Goal: Use online tool/utility: Utilize a website feature to perform a specific function

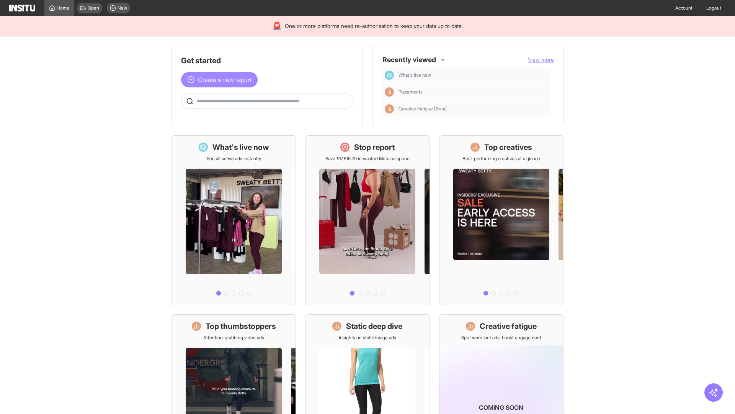
click at [221, 80] on span "Create a new report" at bounding box center [225, 79] width 54 height 9
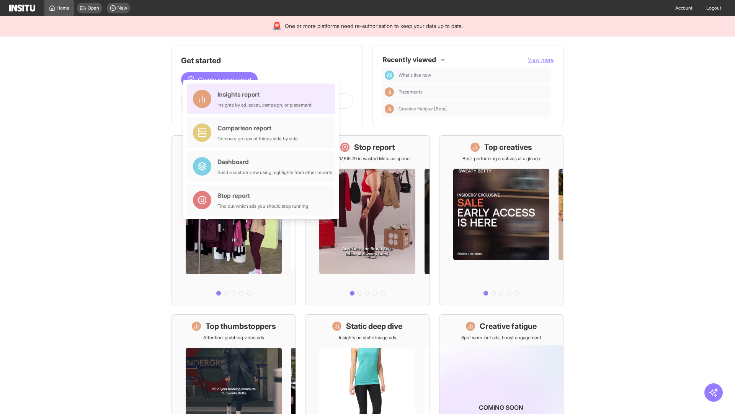
click at [263, 99] on div "Insights report Insights by ad, adset, campaign, or placement" at bounding box center [265, 99] width 94 height 18
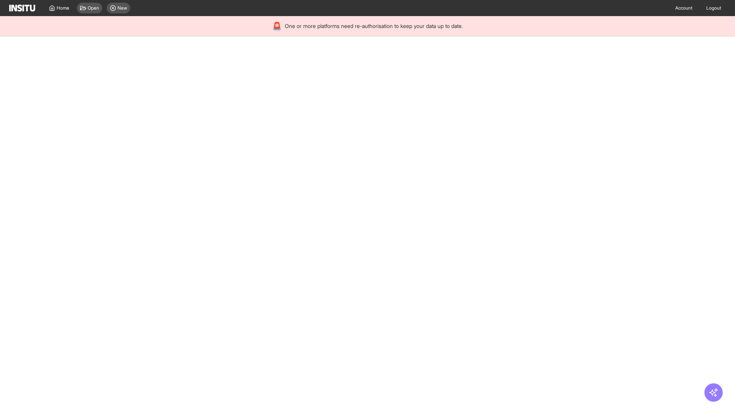
select select "**"
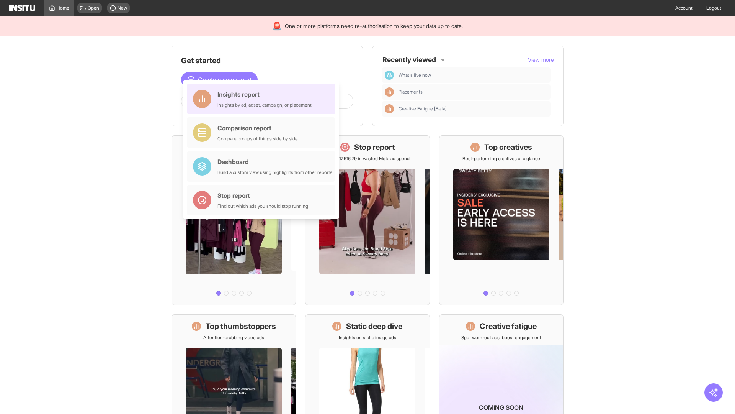
click at [263, 99] on div "Insights report Insights by ad, adset, campaign, or placement" at bounding box center [265, 99] width 94 height 18
